Goal: Information Seeking & Learning: Find specific page/section

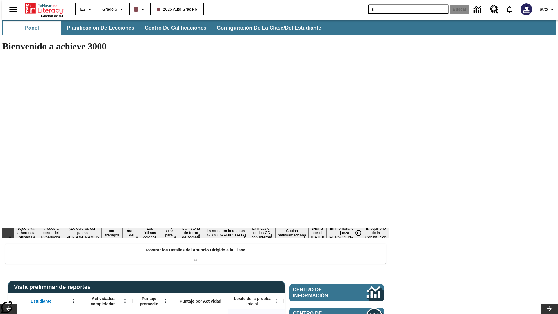
type input "s"
click at [456, 9] on button "Buscar" at bounding box center [459, 9] width 19 height 9
